Goal: Communication & Community: Answer question/provide support

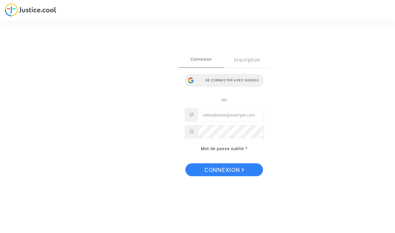
click at [221, 78] on div "Se connecter avec Google" at bounding box center [224, 80] width 79 height 13
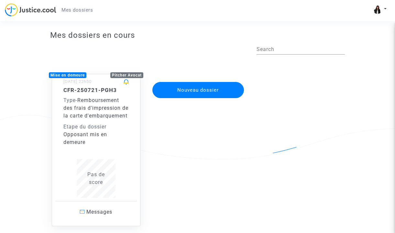
scroll to position [10, 0]
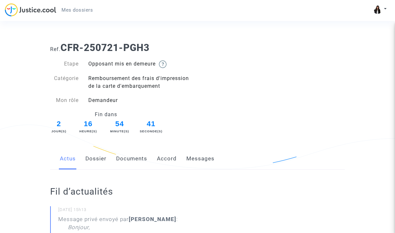
click at [202, 162] on link "Messages" at bounding box center [200, 158] width 28 height 21
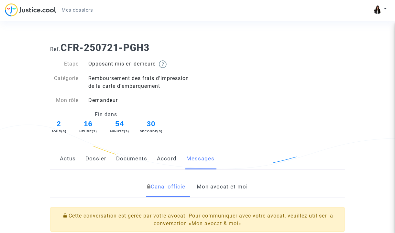
click at [68, 162] on link "Actus" at bounding box center [68, 158] width 16 height 21
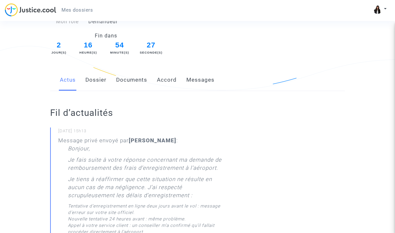
scroll to position [17, 0]
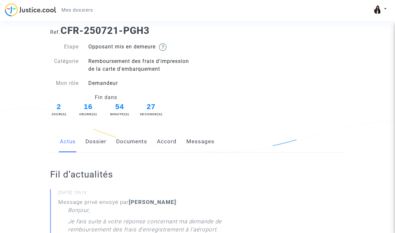
click at [193, 141] on link "Messages" at bounding box center [200, 141] width 28 height 21
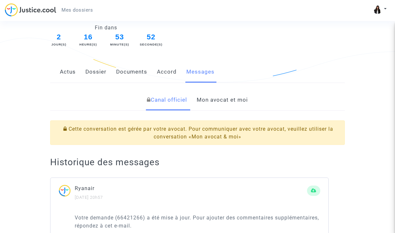
scroll to position [87, 0]
click at [228, 97] on link "Mon avocat et moi" at bounding box center [222, 99] width 51 height 21
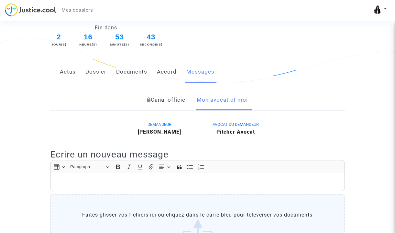
scroll to position [186, 0]
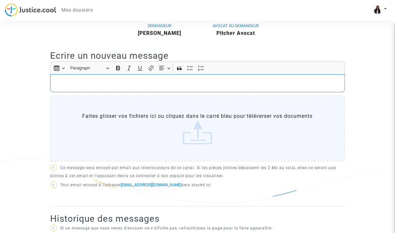
click at [89, 78] on div "Rich Text Editor, main" at bounding box center [197, 83] width 295 height 18
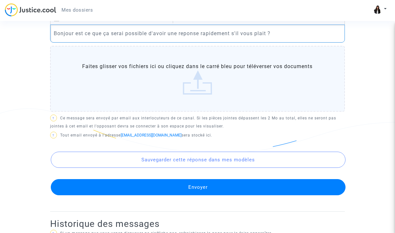
scroll to position [249, 0]
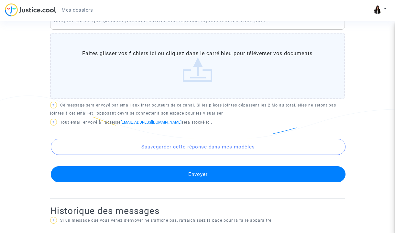
click at [141, 171] on button "Envoyer" at bounding box center [198, 174] width 295 height 16
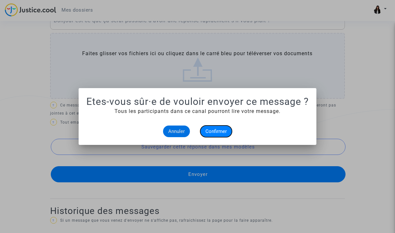
click at [217, 129] on span "Confirmer" at bounding box center [215, 132] width 21 height 6
